Goal: Use online tool/utility: Utilize a website feature to perform a specific function

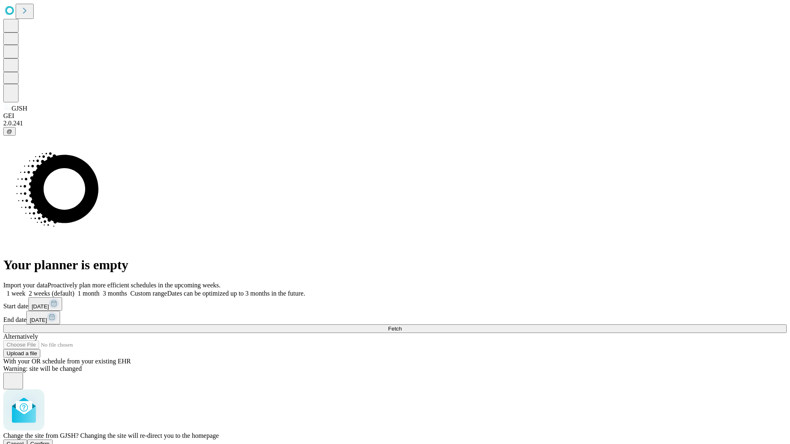
click at [50, 441] on span "Confirm" at bounding box center [39, 444] width 19 height 6
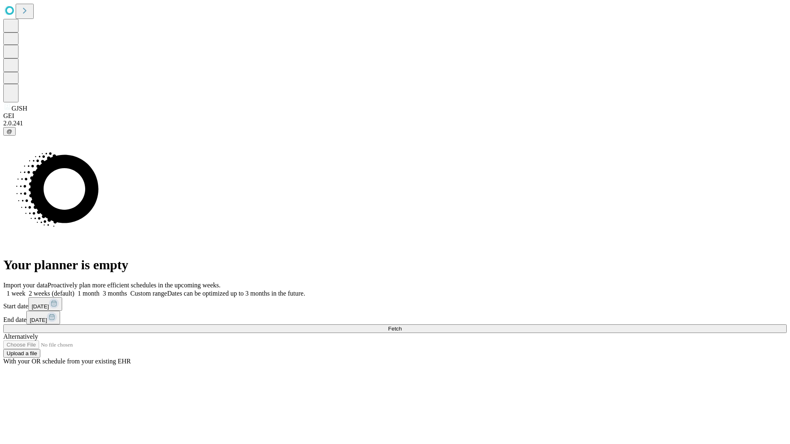
click at [74, 290] on label "2 weeks (default)" at bounding box center [49, 293] width 49 height 7
click at [401, 326] on span "Fetch" at bounding box center [395, 329] width 14 height 6
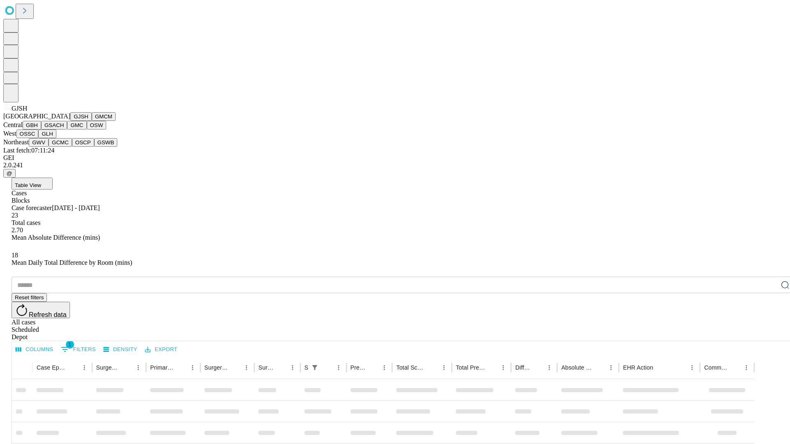
click at [92, 121] on button "GMCM" at bounding box center [104, 116] width 24 height 9
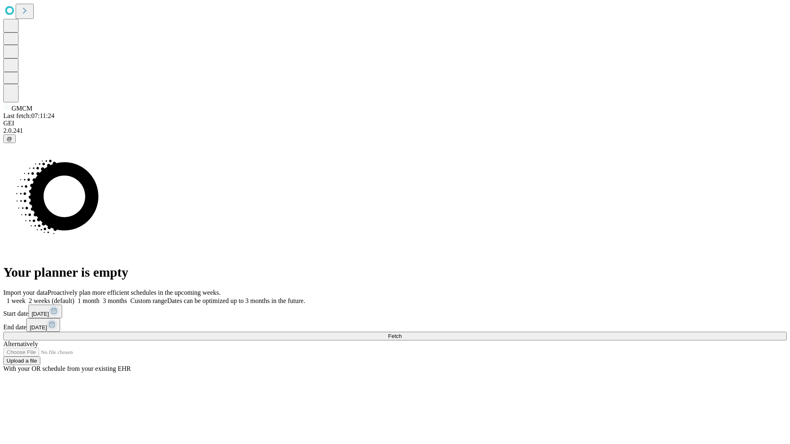
click at [74, 297] on label "2 weeks (default)" at bounding box center [49, 300] width 49 height 7
click at [401, 333] on span "Fetch" at bounding box center [395, 336] width 14 height 6
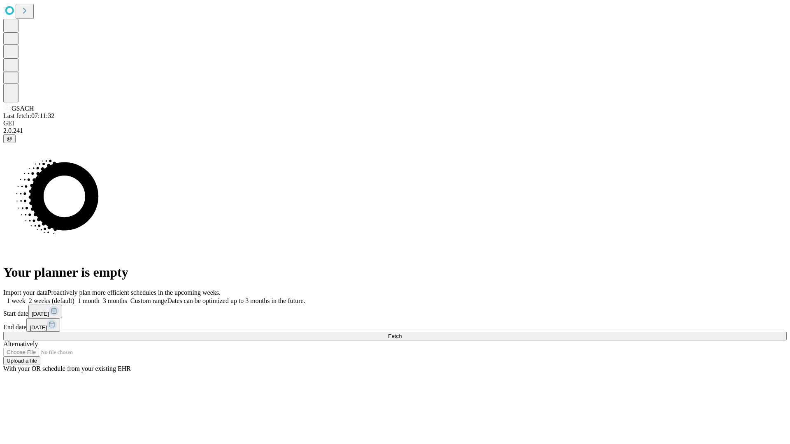
click at [74, 297] on label "2 weeks (default)" at bounding box center [49, 300] width 49 height 7
click at [401, 333] on span "Fetch" at bounding box center [395, 336] width 14 height 6
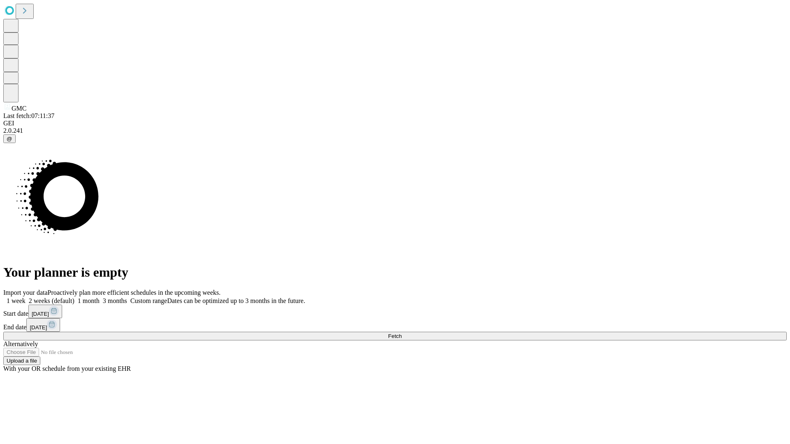
click at [74, 297] on label "2 weeks (default)" at bounding box center [49, 300] width 49 height 7
click at [401, 333] on span "Fetch" at bounding box center [395, 336] width 14 height 6
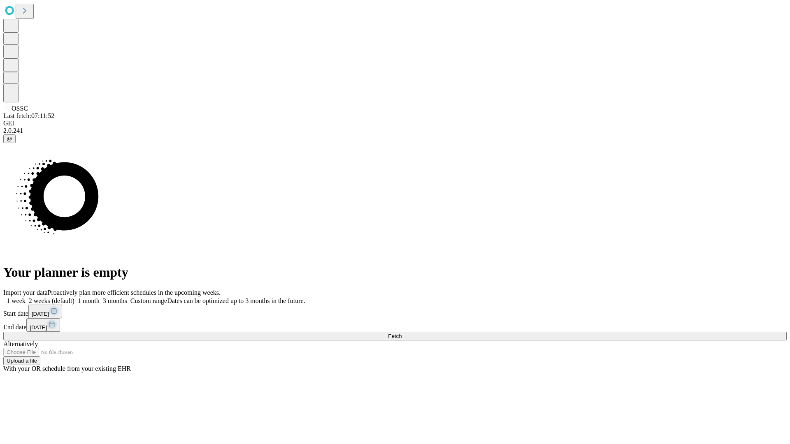
click at [74, 297] on label "2 weeks (default)" at bounding box center [49, 300] width 49 height 7
click at [401, 333] on span "Fetch" at bounding box center [395, 336] width 14 height 6
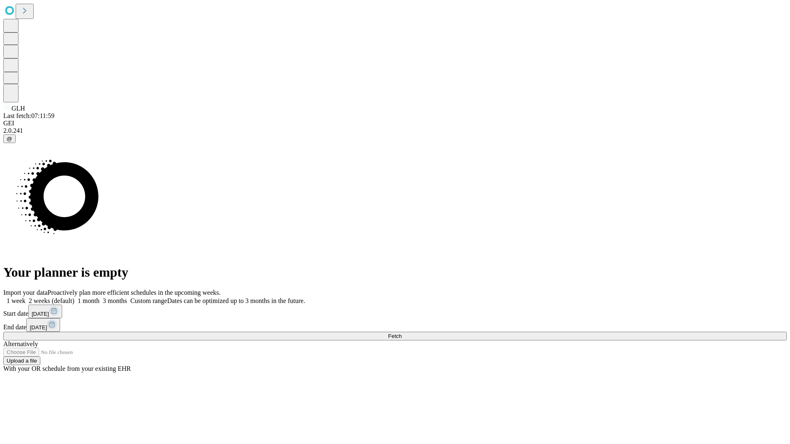
click at [74, 297] on label "2 weeks (default)" at bounding box center [49, 300] width 49 height 7
click at [401, 333] on span "Fetch" at bounding box center [395, 336] width 14 height 6
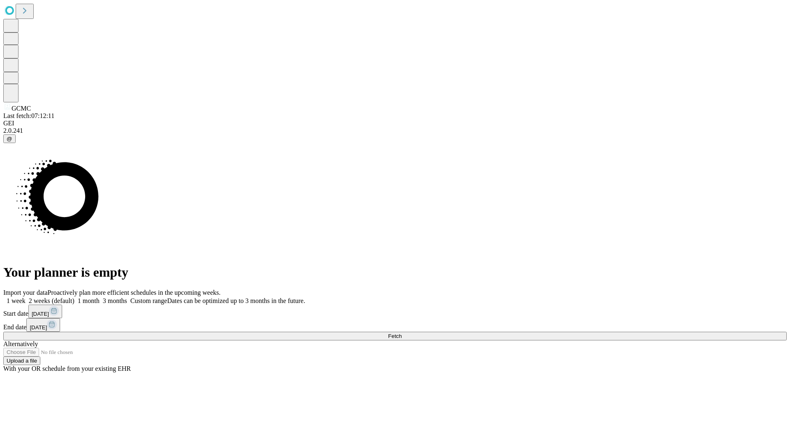
click at [74, 297] on label "2 weeks (default)" at bounding box center [49, 300] width 49 height 7
click at [401, 333] on span "Fetch" at bounding box center [395, 336] width 14 height 6
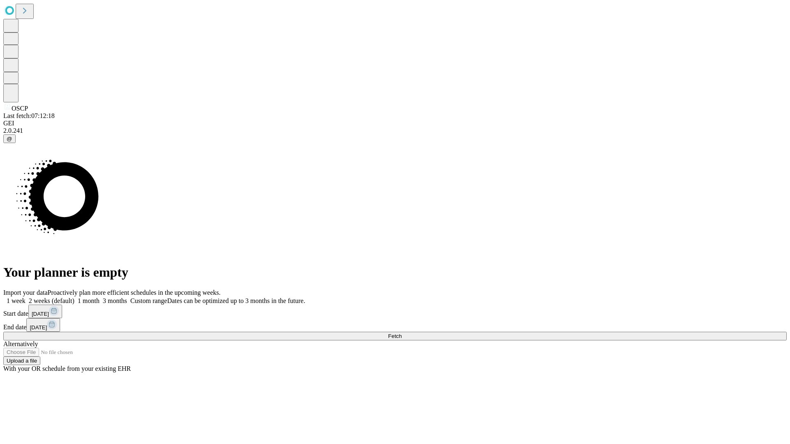
click at [401, 333] on span "Fetch" at bounding box center [395, 336] width 14 height 6
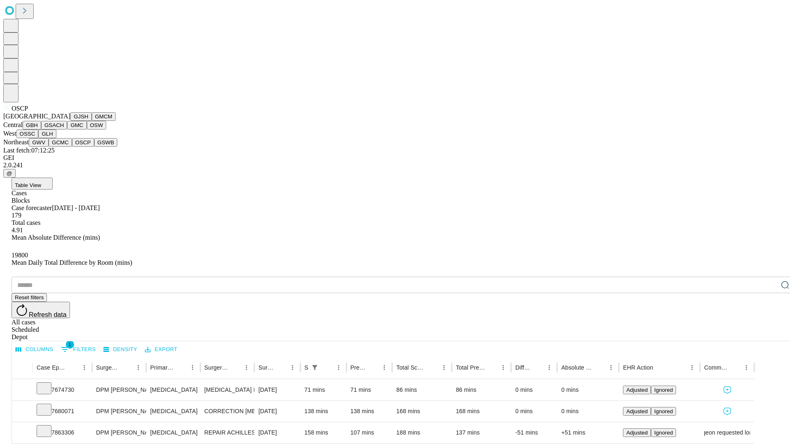
click at [94, 147] on button "GSWB" at bounding box center [105, 142] width 23 height 9
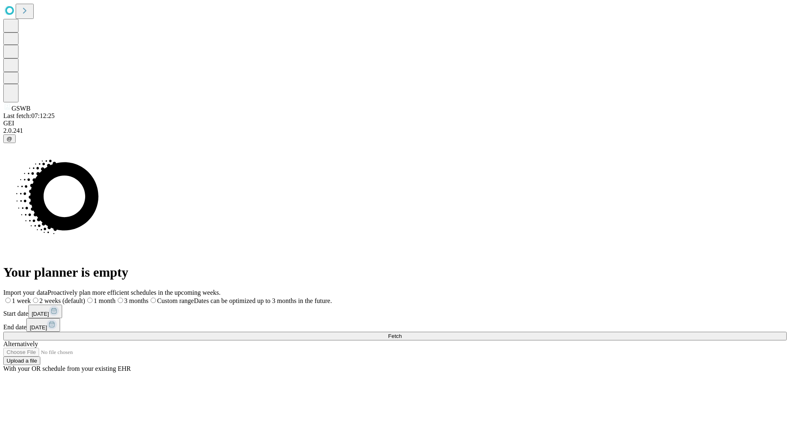
click at [85, 297] on label "2 weeks (default)" at bounding box center [58, 300] width 54 height 7
click at [401, 333] on span "Fetch" at bounding box center [395, 336] width 14 height 6
